Goal: Information Seeking & Learning: Learn about a topic

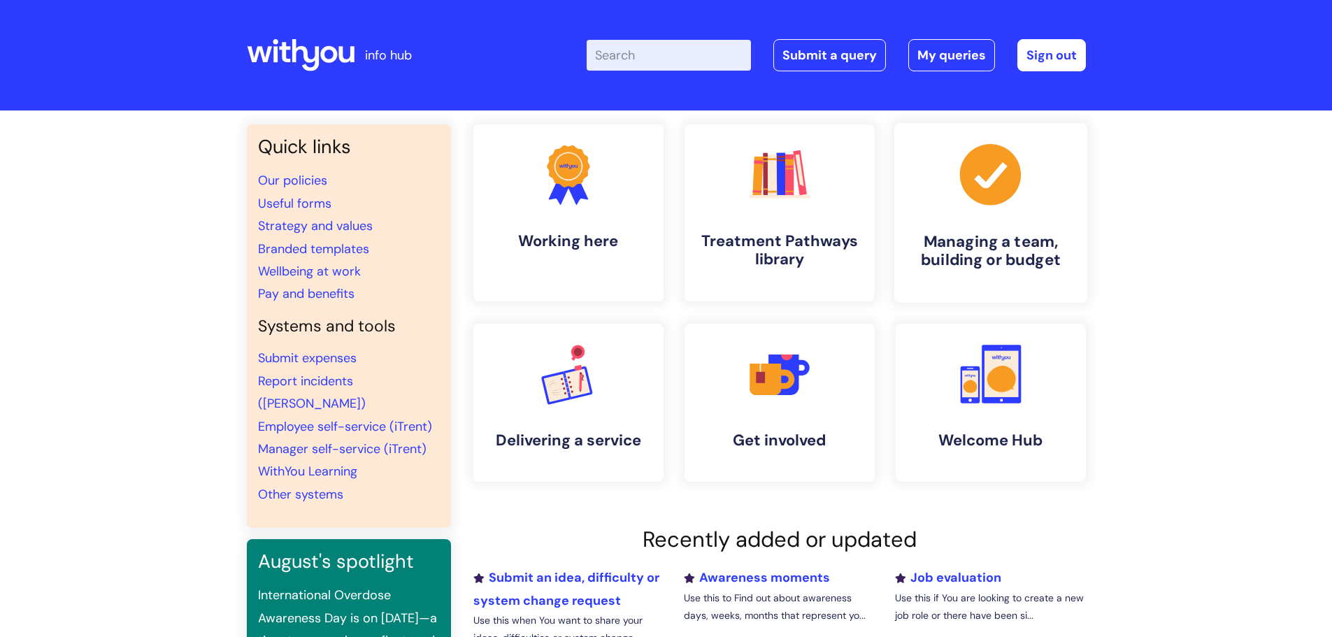
click at [974, 249] on h4 "Managing a team, building or budget" at bounding box center [990, 251] width 171 height 38
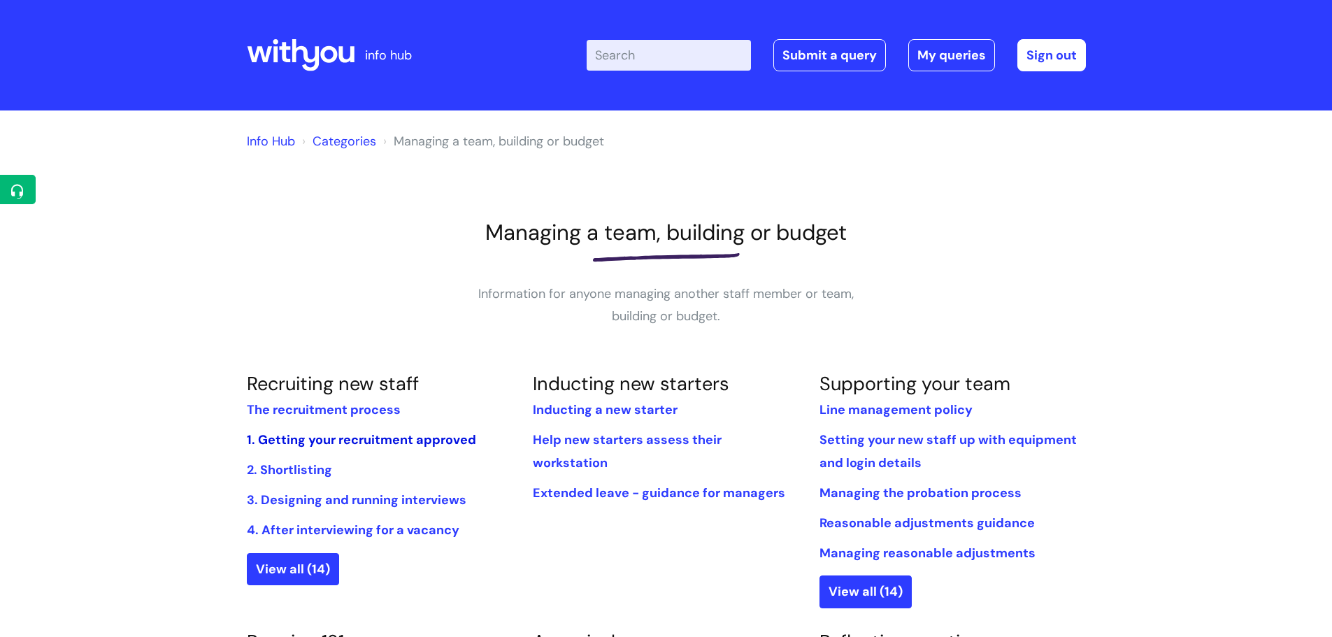
drag, startPoint x: 1086, startPoint y: 1, endPoint x: 336, endPoint y: 439, distance: 868.3
click at [336, 439] on link "1. Getting your recruitment approved" at bounding box center [361, 439] width 229 height 17
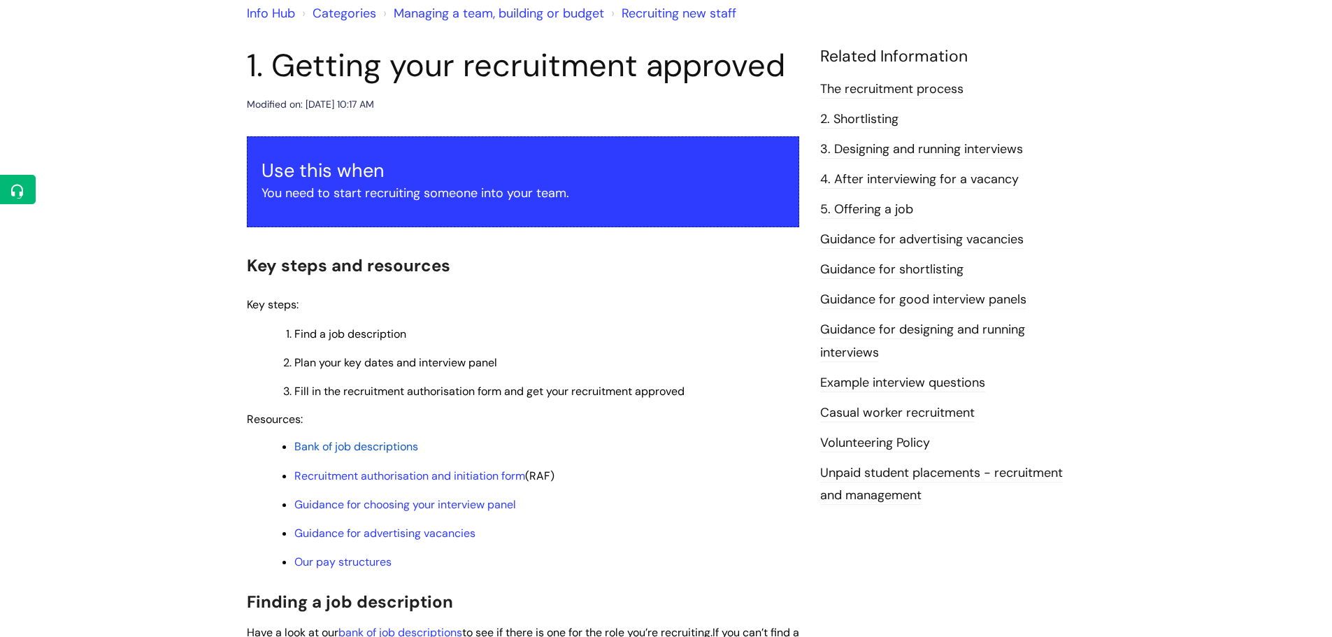
scroll to position [140, 0]
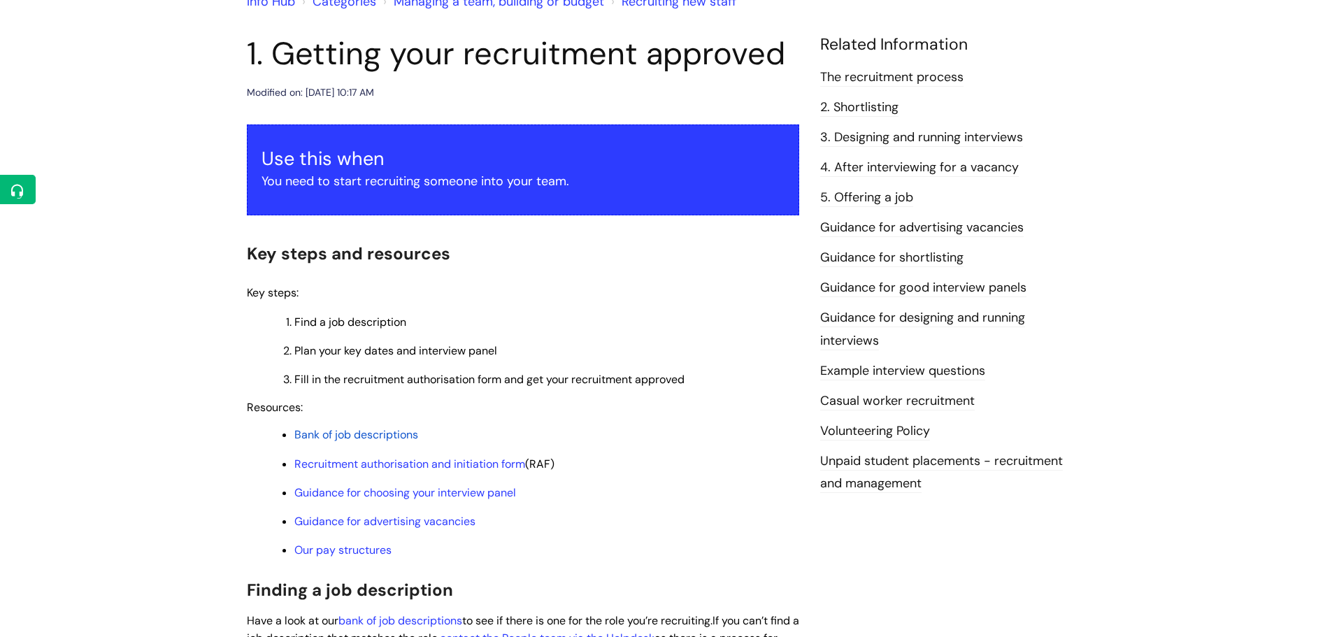
click at [348, 434] on span "Bank of job descriptions" at bounding box center [356, 434] width 124 height 15
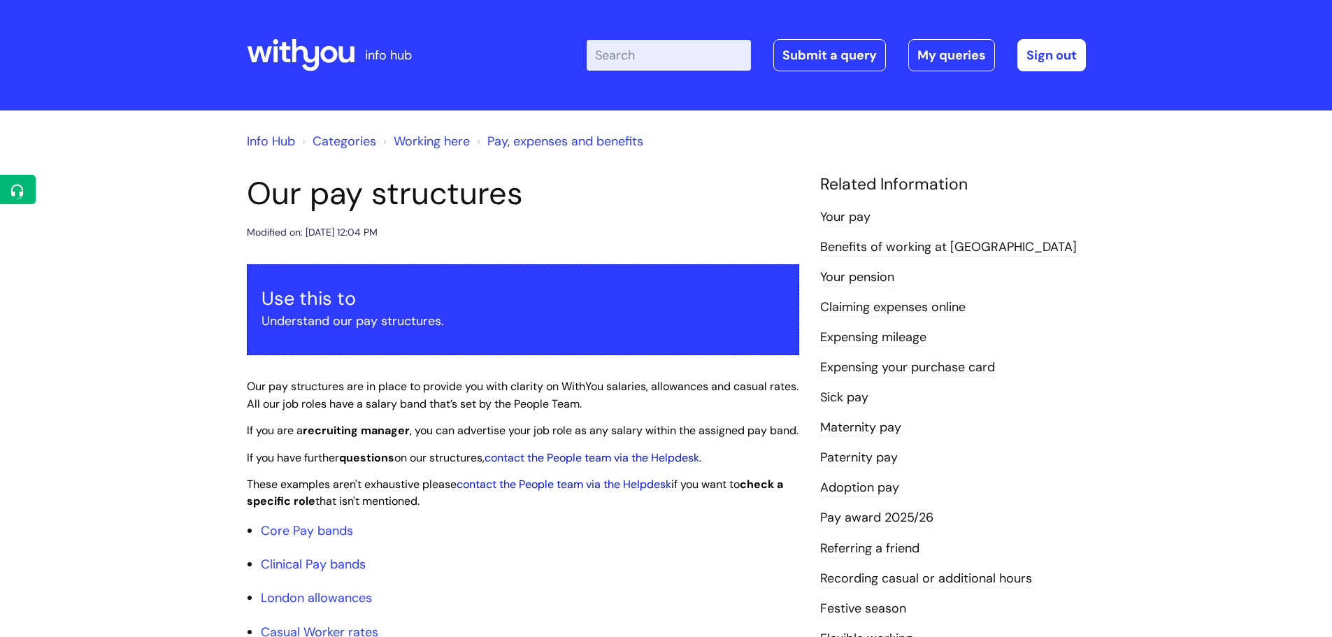
click at [663, 60] on input "Enter your search term here..." at bounding box center [669, 55] width 164 height 31
type input "job evaluation"
click button "Search" at bounding box center [0, 0] width 0 height 0
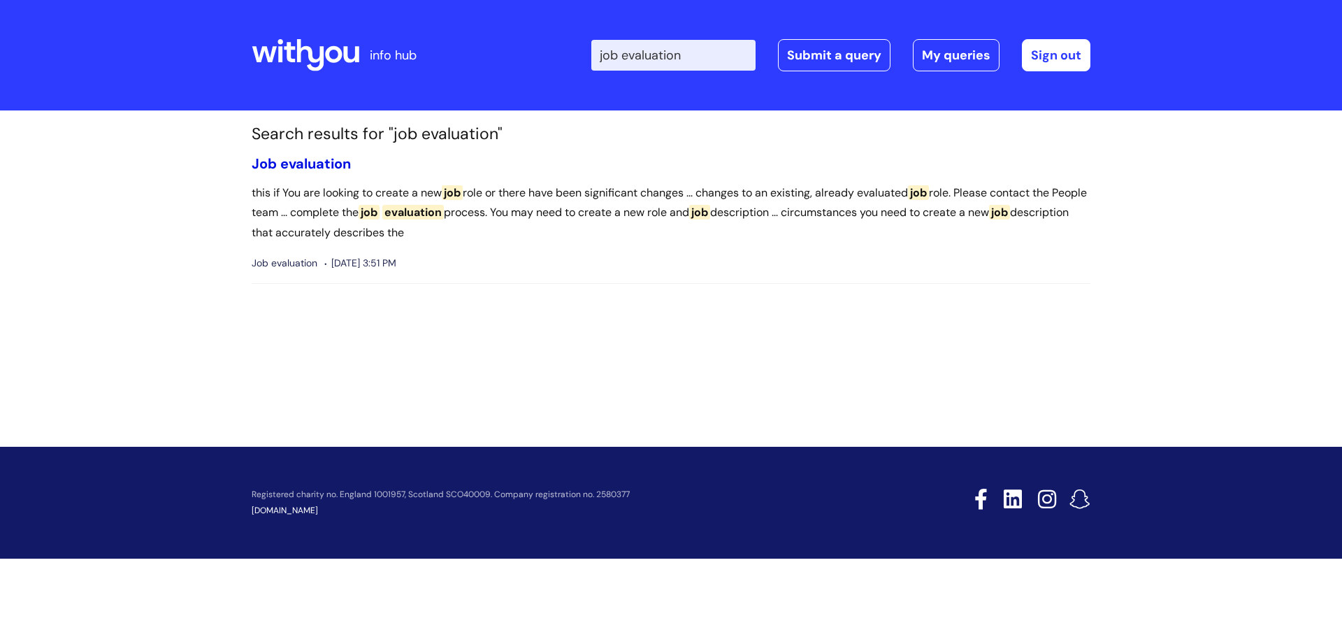
click at [350, 166] on span "evaluation" at bounding box center [315, 164] width 71 height 18
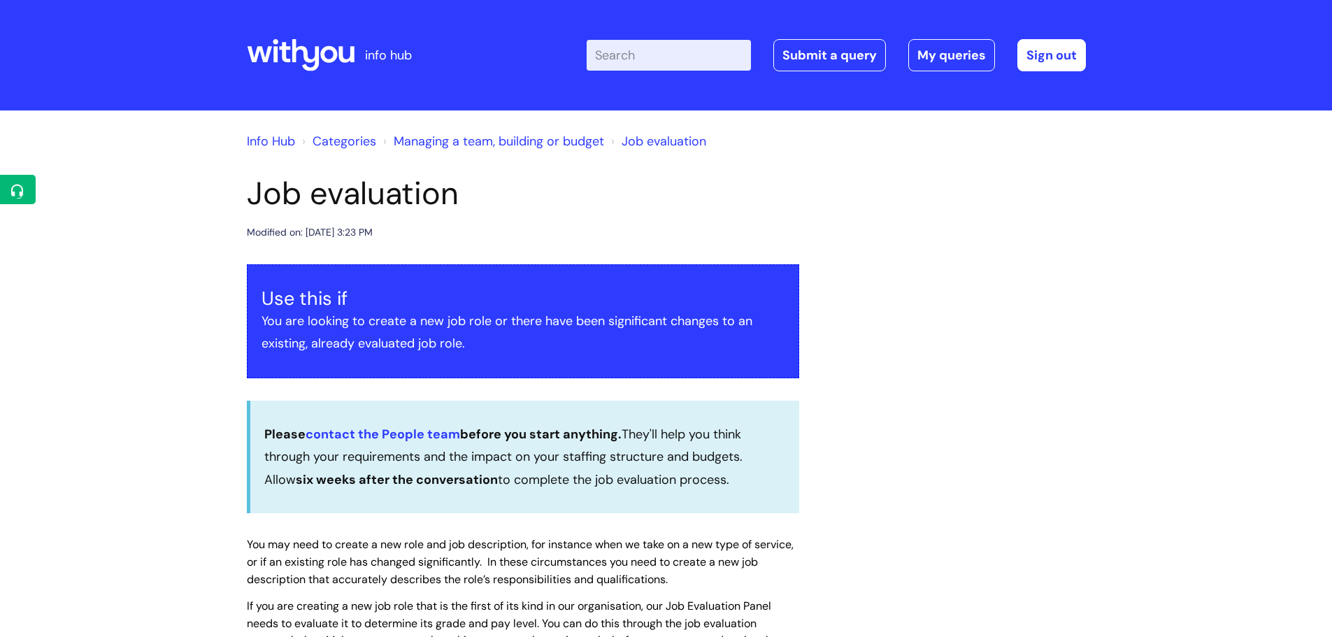
click at [297, 53] on icon at bounding box center [301, 55] width 108 height 34
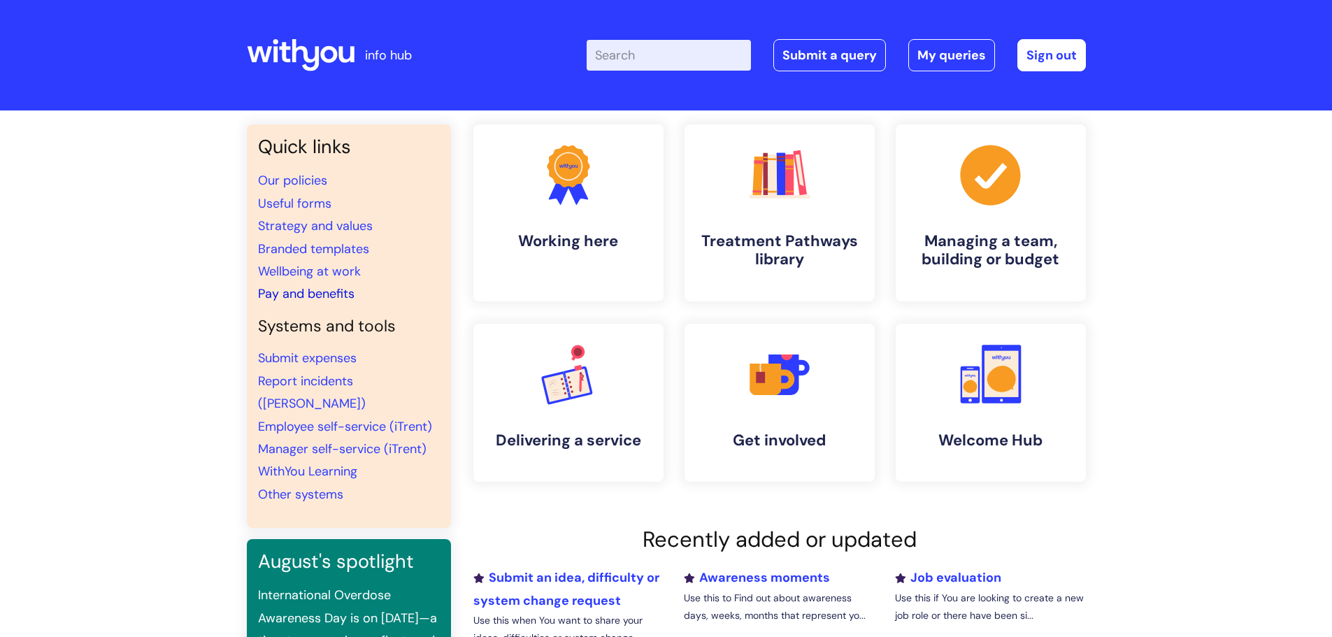
click at [285, 292] on link "Pay and benefits" at bounding box center [306, 293] width 96 height 17
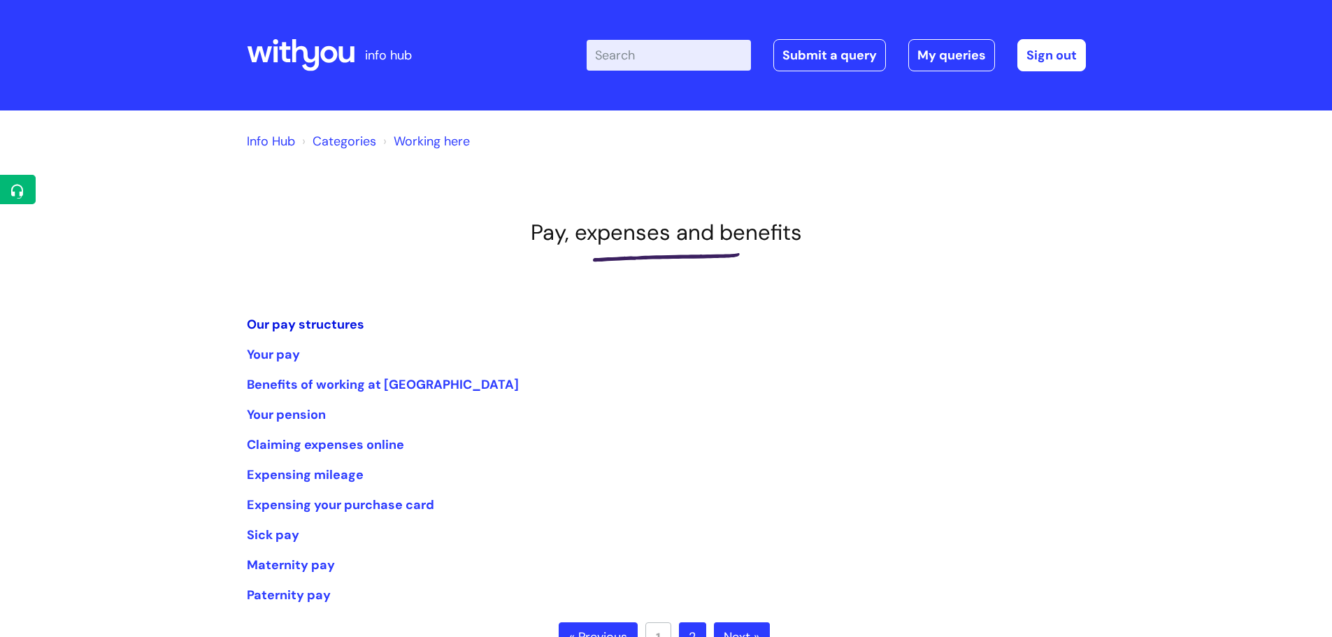
click at [303, 322] on link "Our pay structures" at bounding box center [305, 324] width 117 height 17
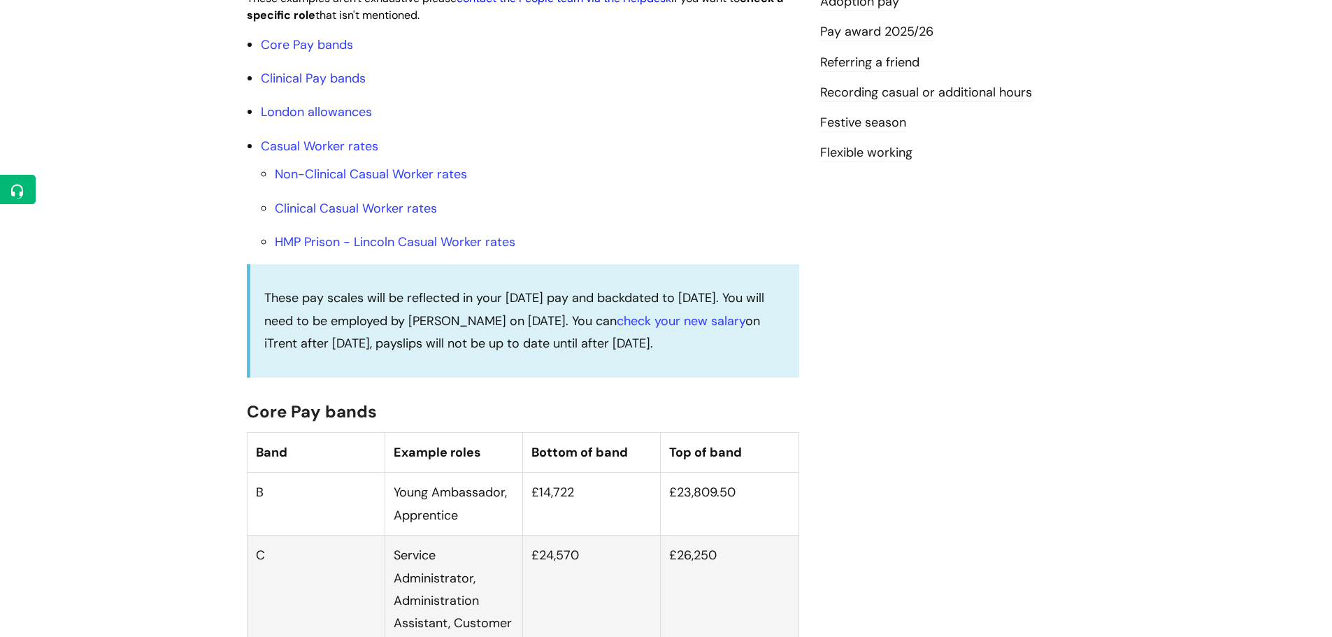
scroll to position [489, 0]
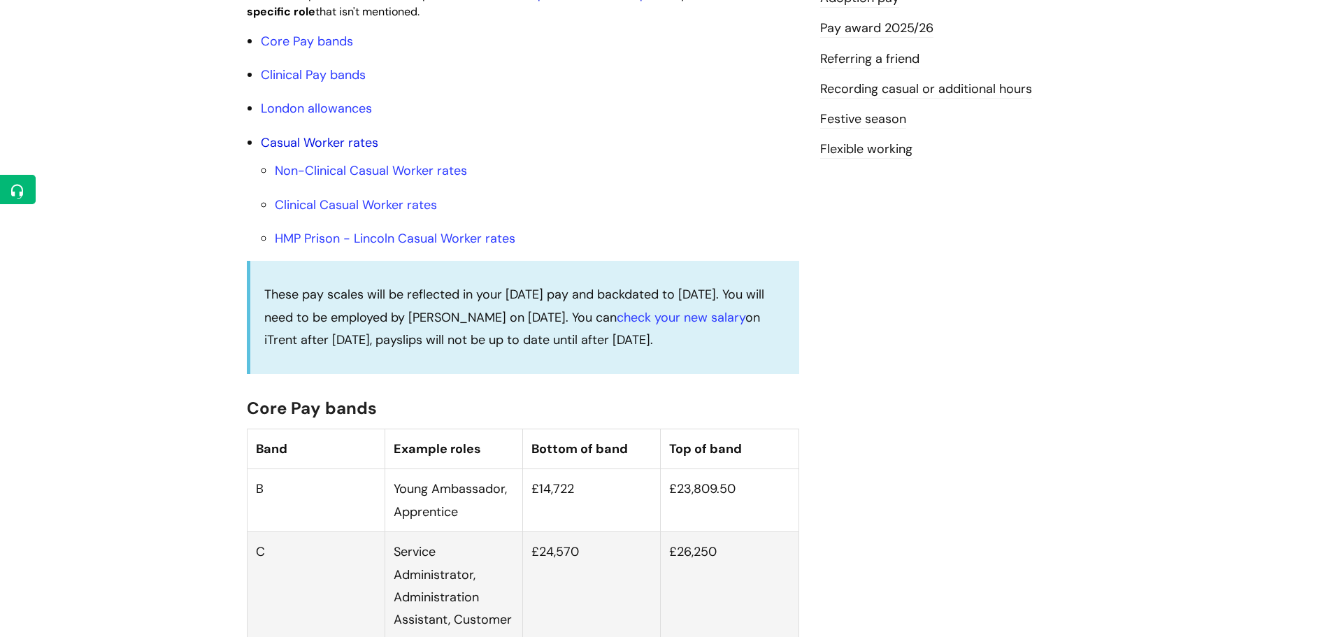
click at [334, 151] on link "Casual Worker rates" at bounding box center [319, 142] width 117 height 17
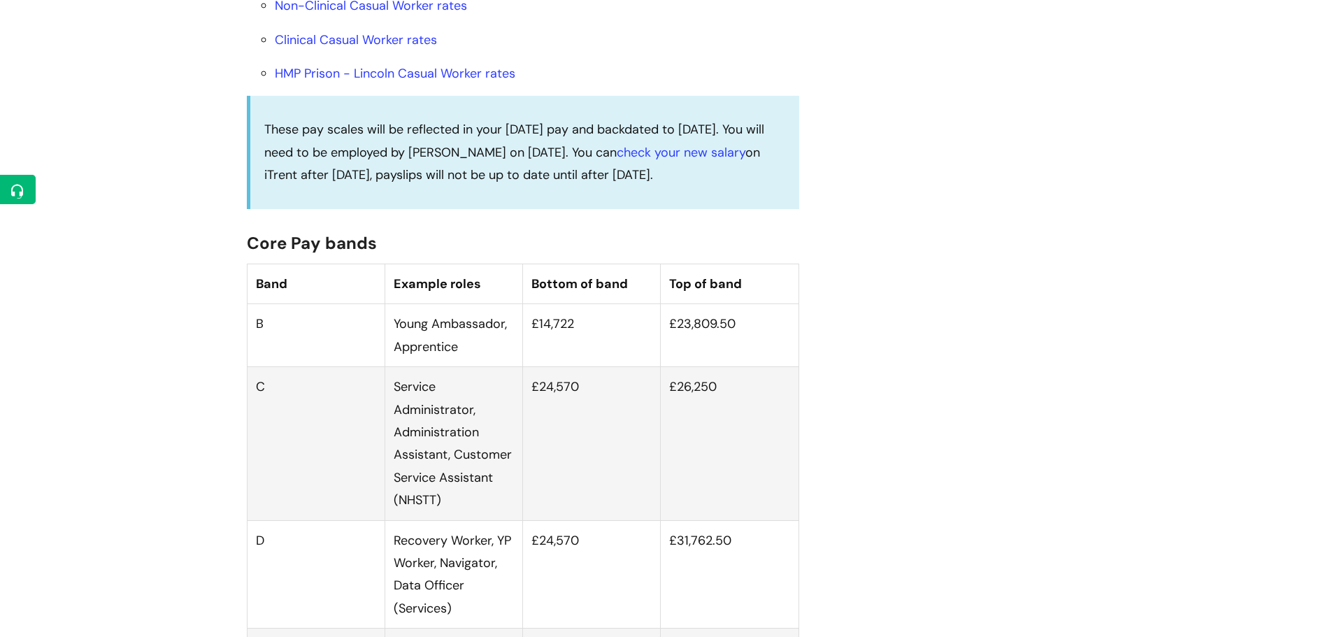
scroll to position [656, 0]
